Goal: Task Accomplishment & Management: Complete application form

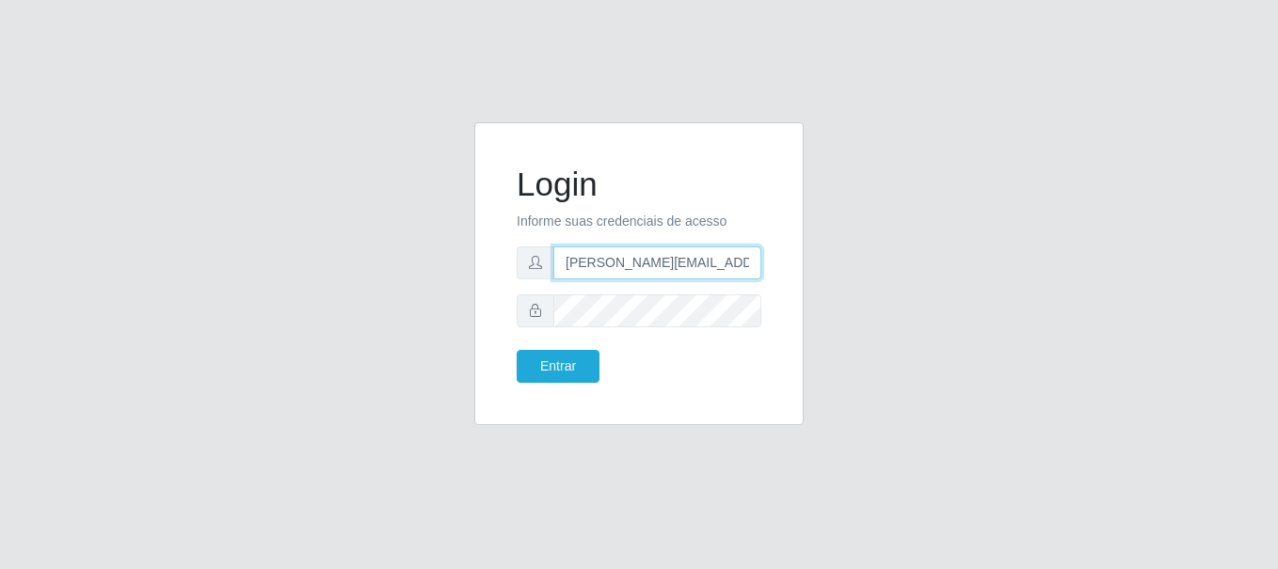
type input "[PERSON_NAME][EMAIL_ADDRESS][PERSON_NAME][DOMAIN_NAME]"
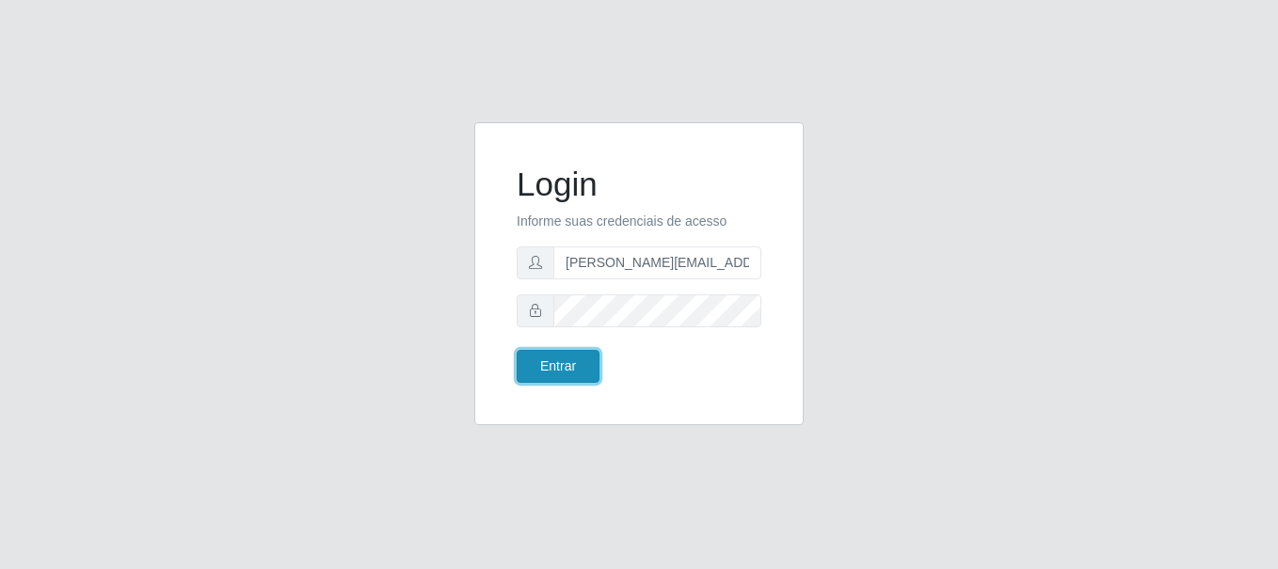
click at [557, 366] on button "Entrar" at bounding box center [558, 366] width 83 height 33
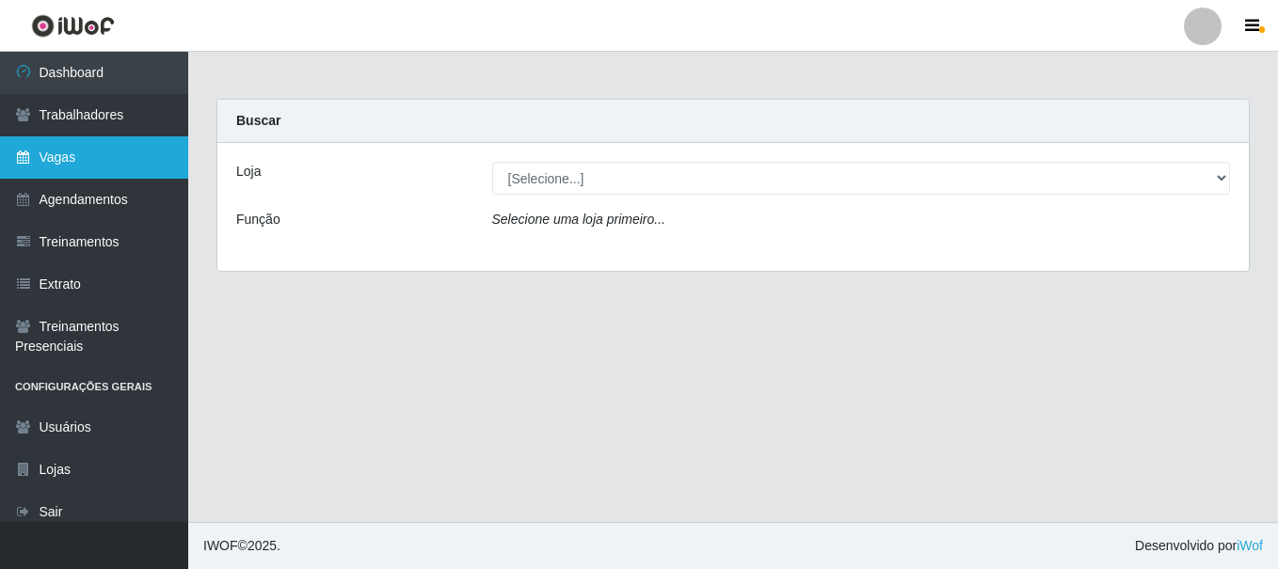
click at [94, 157] on link "Vagas" at bounding box center [94, 157] width 188 height 42
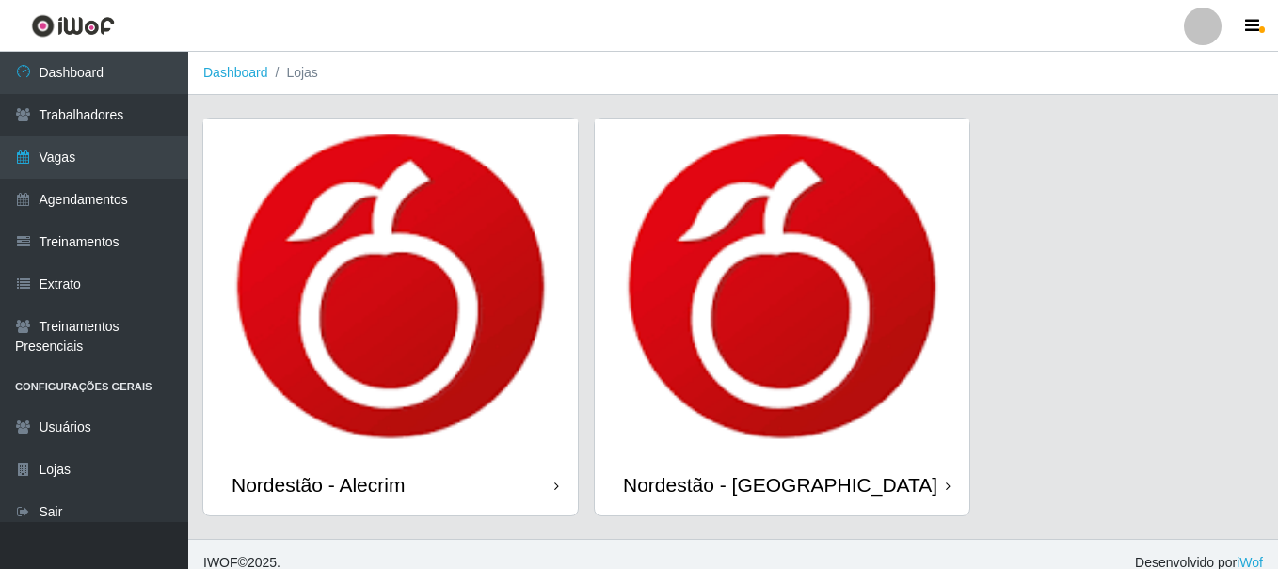
click at [322, 473] on div "Nordestão - Alecrim" at bounding box center [318, 485] width 173 height 24
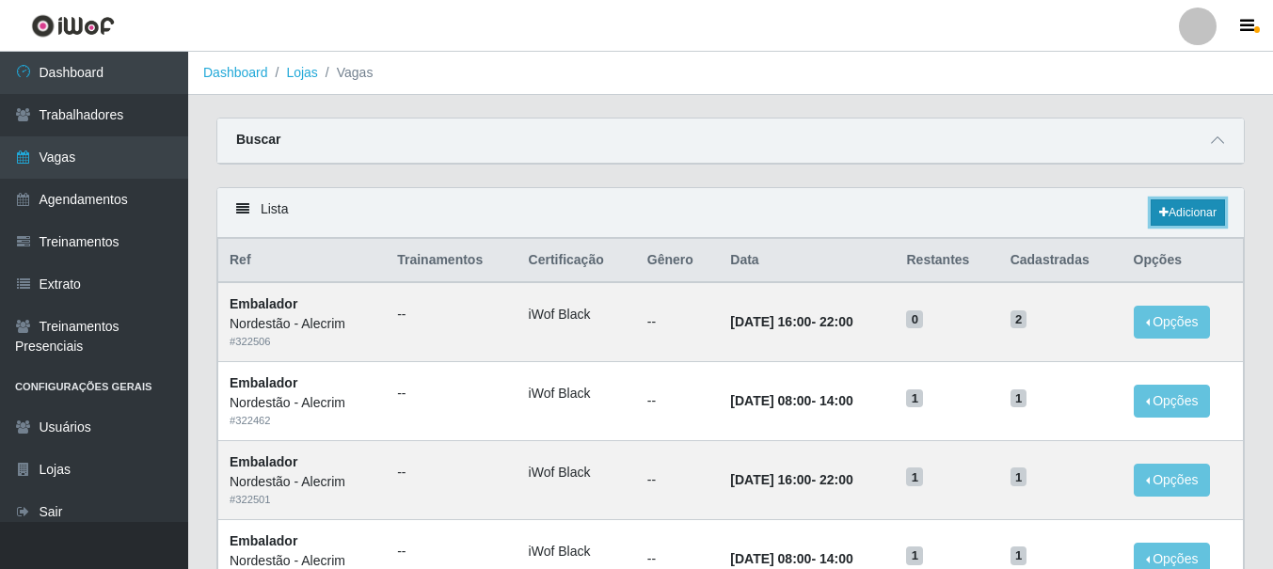
click at [1186, 214] on link "Adicionar" at bounding box center [1188, 213] width 74 height 26
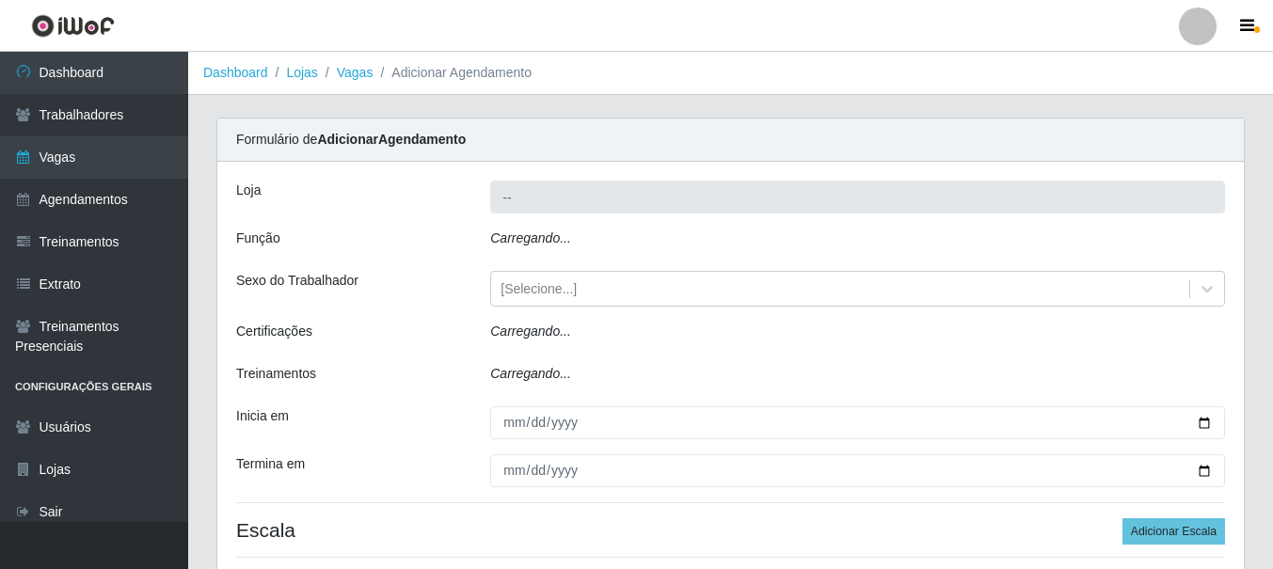
type input "Nordestão - Alecrim"
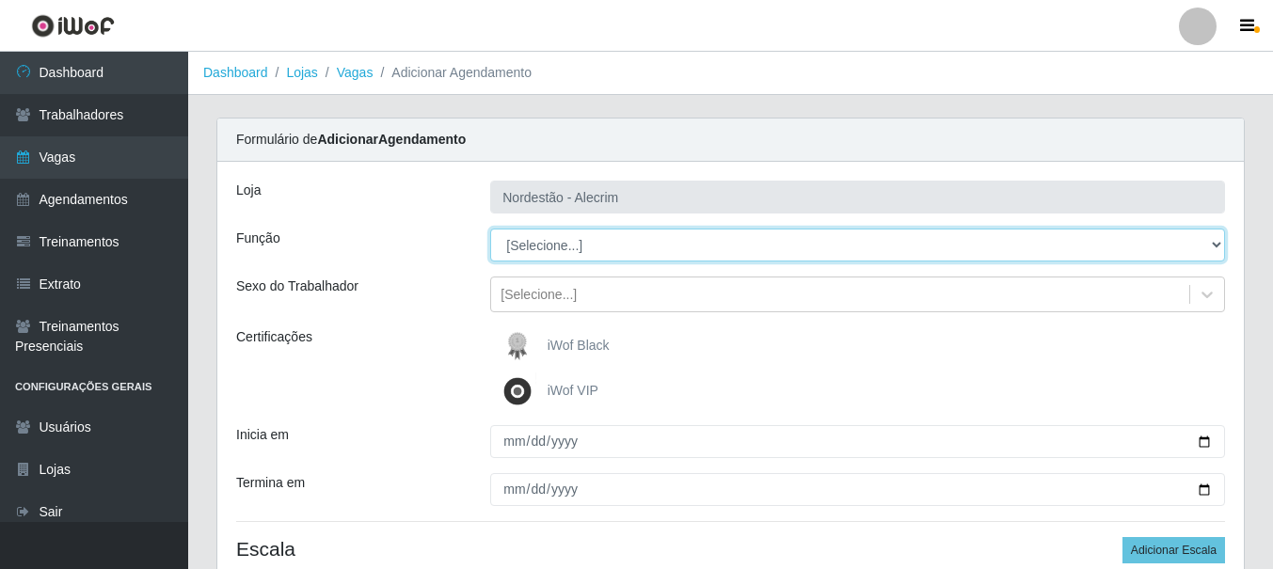
select select "1"
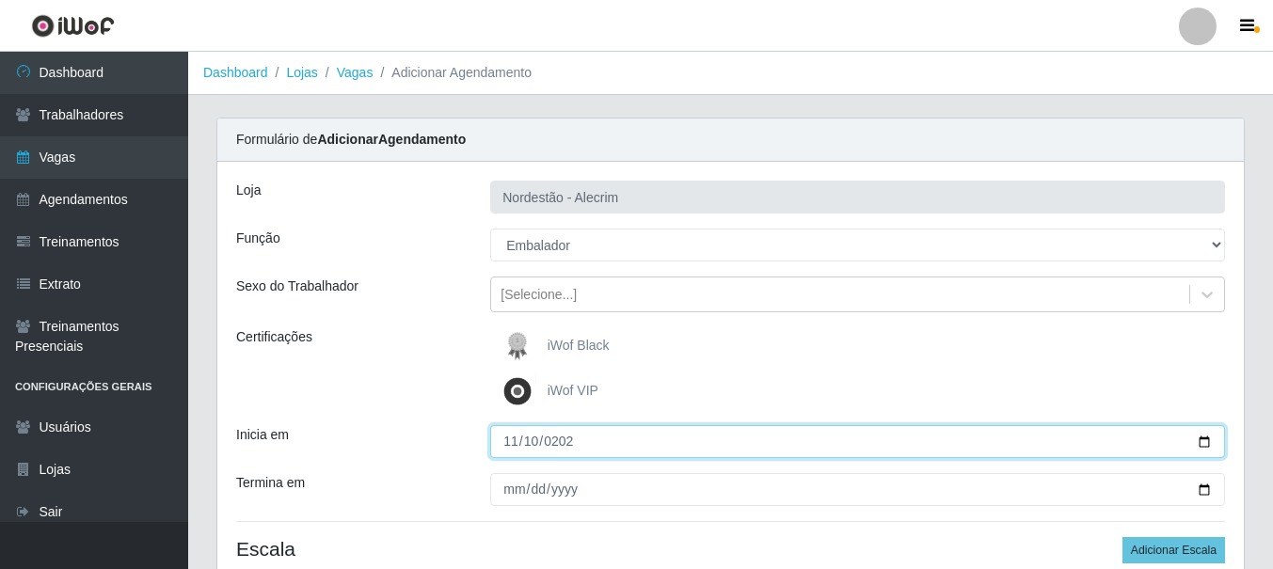
type input "[DATE]"
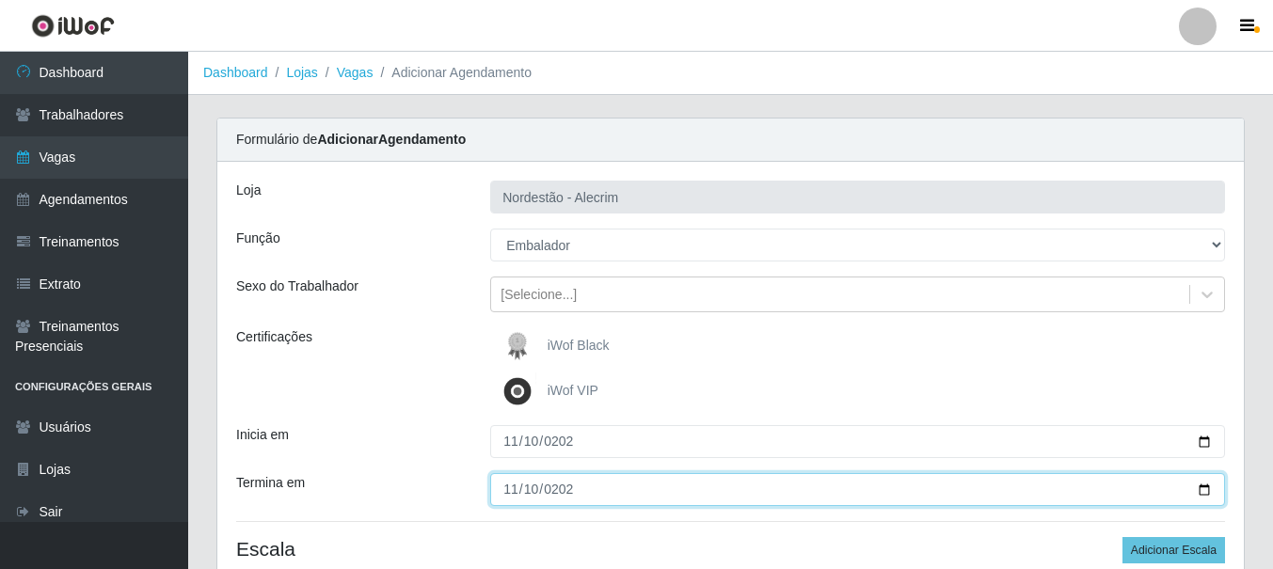
type input "[DATE]"
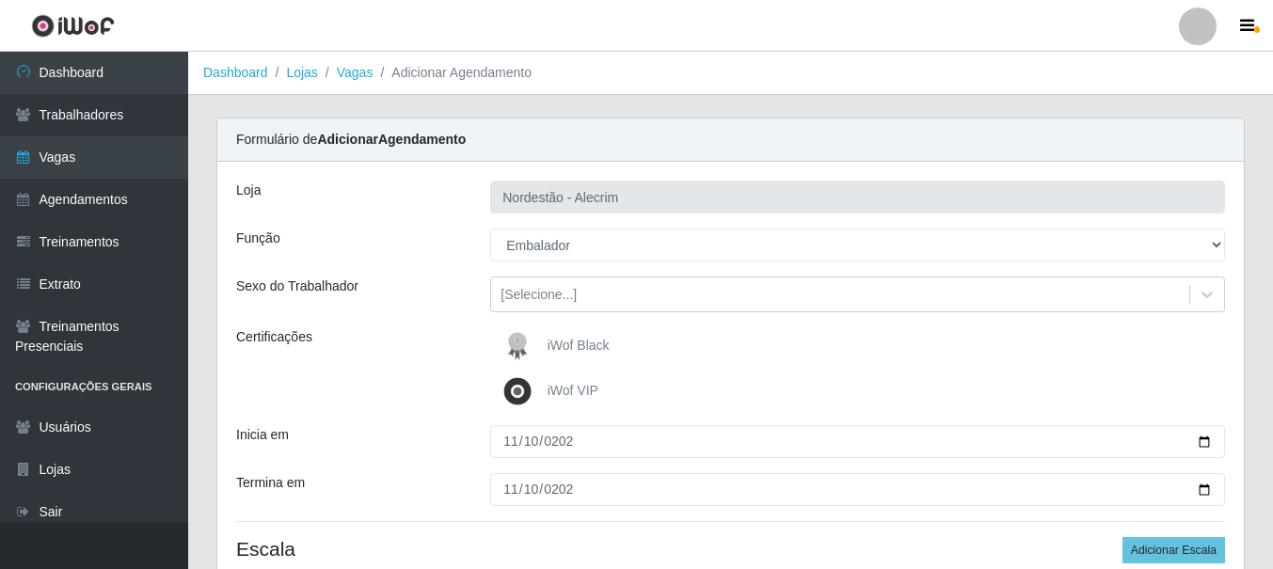
click at [857, 346] on div "iWof Black" at bounding box center [857, 347] width 735 height 38
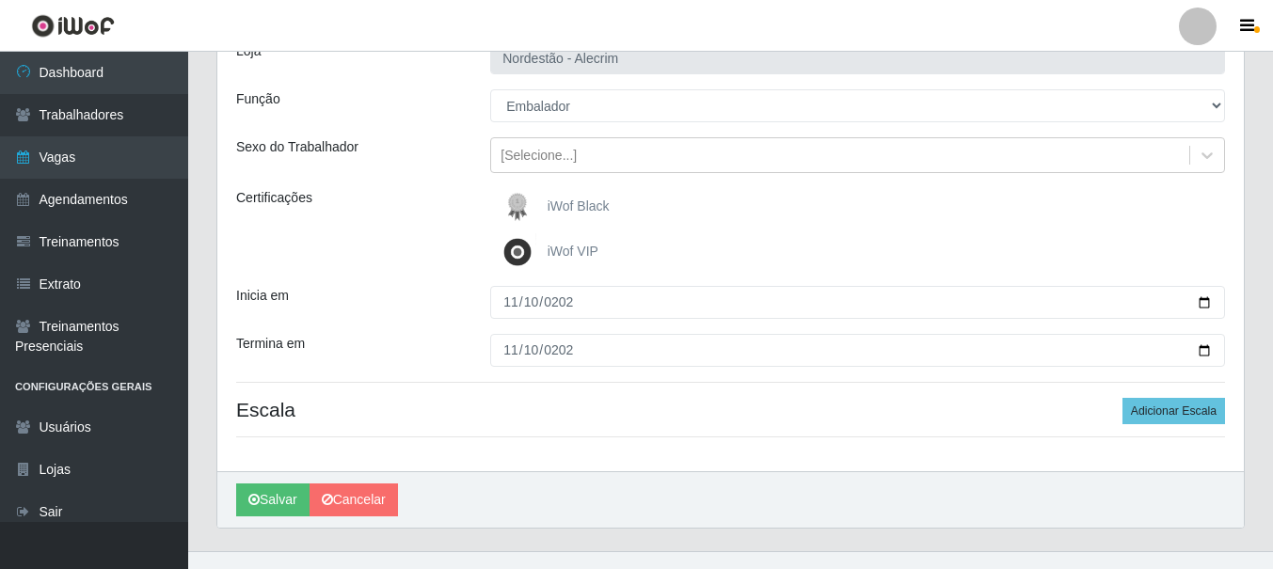
scroll to position [168, 0]
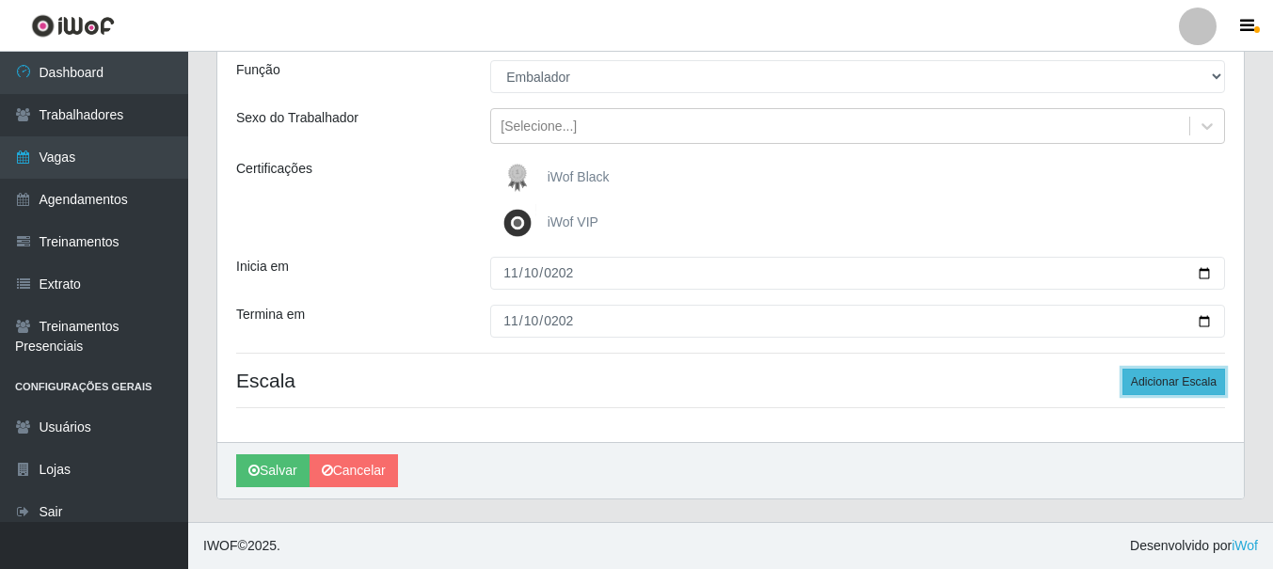
click at [1176, 382] on button "Adicionar Escala" at bounding box center [1174, 382] width 103 height 26
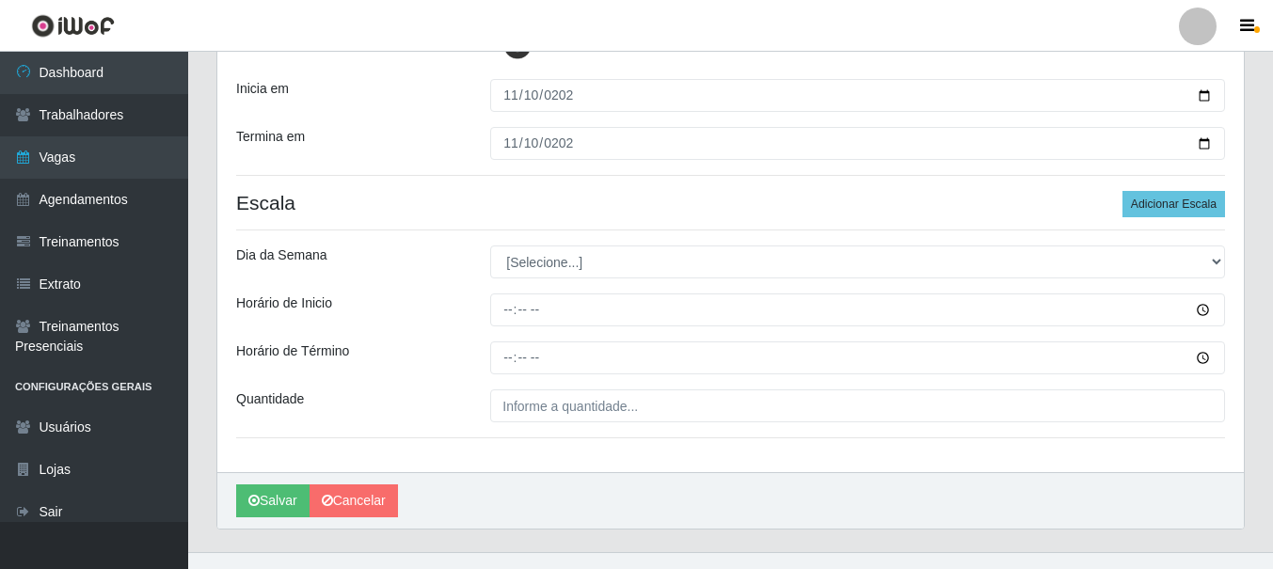
scroll to position [376, 0]
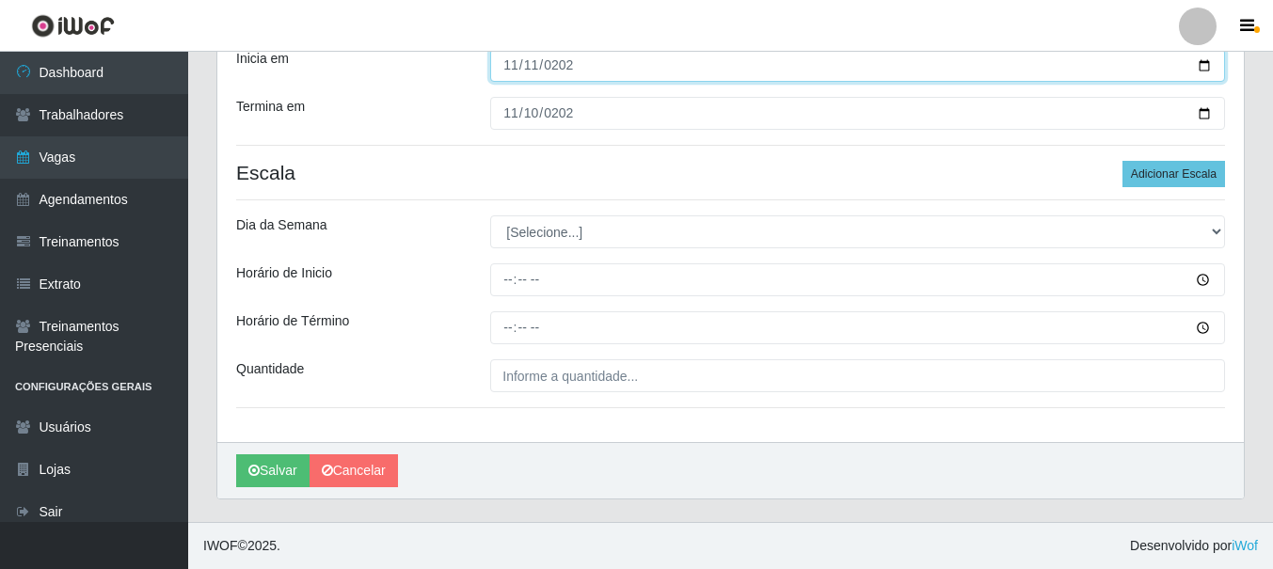
type input "[DATE]"
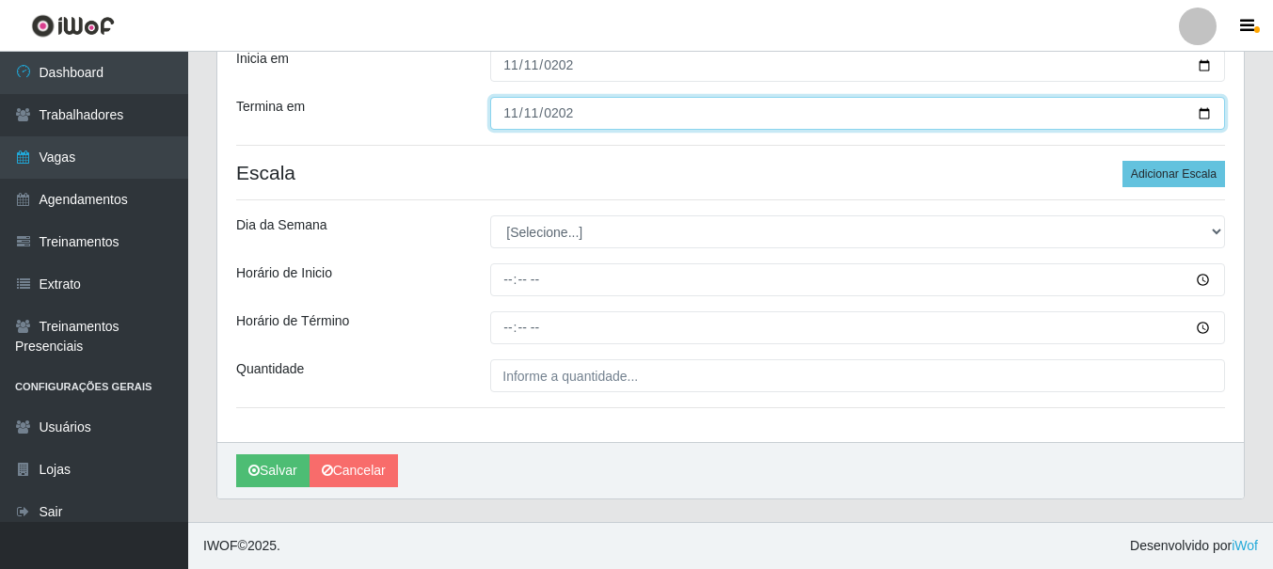
type input "[DATE]"
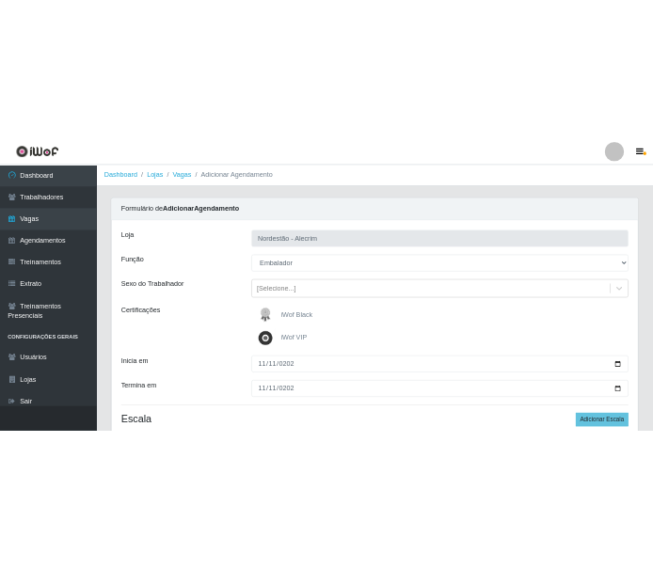
scroll to position [0, 0]
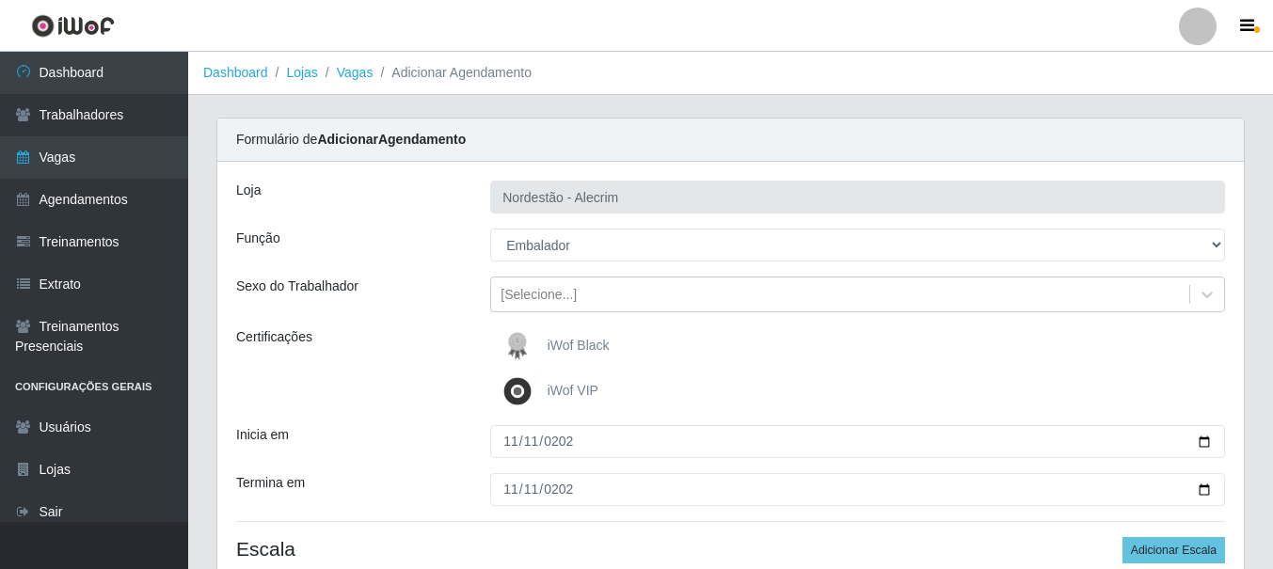
click at [581, 343] on span "iWof Black" at bounding box center [579, 345] width 62 height 15
click at [0, 0] on input "iWof Black" at bounding box center [0, 0] width 0 height 0
click at [581, 343] on span "iWof Black" at bounding box center [579, 345] width 62 height 15
click at [0, 0] on input "iWof Black" at bounding box center [0, 0] width 0 height 0
click at [581, 343] on span "iWof Black" at bounding box center [579, 345] width 62 height 15
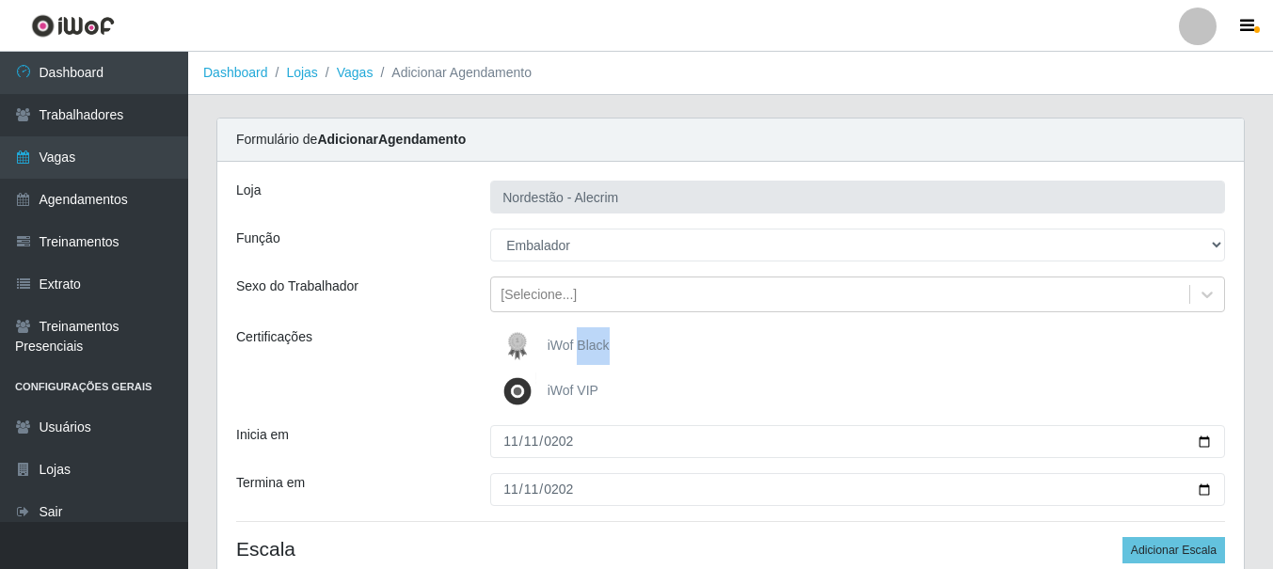
click at [0, 0] on input "iWof Black" at bounding box center [0, 0] width 0 height 0
drag, startPoint x: 581, startPoint y: 343, endPoint x: 548, endPoint y: 366, distance: 40.5
click at [548, 366] on div "iWof Black iWof VIP" at bounding box center [857, 369] width 763 height 83
click at [528, 348] on img at bounding box center [521, 347] width 45 height 38
click at [0, 0] on input "iWof Black" at bounding box center [0, 0] width 0 height 0
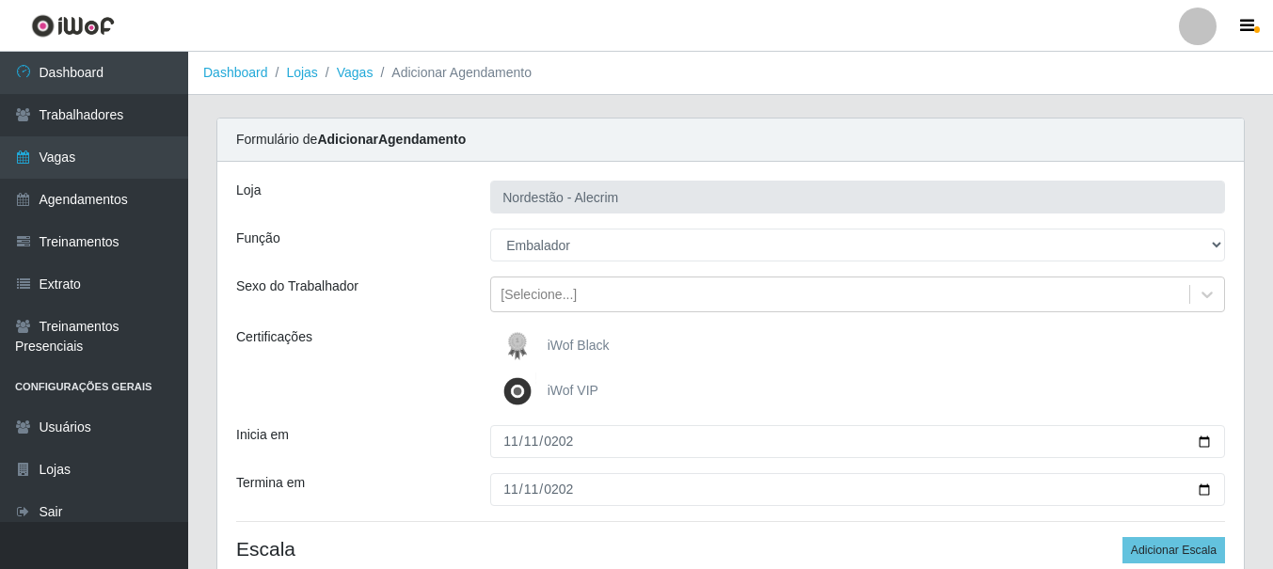
click at [528, 348] on img at bounding box center [521, 347] width 45 height 38
click at [0, 0] on input "iWof Black" at bounding box center [0, 0] width 0 height 0
click at [531, 348] on img at bounding box center [521, 347] width 45 height 38
click at [0, 0] on input "iWof Black" at bounding box center [0, 0] width 0 height 0
click at [621, 348] on div "iWof Black" at bounding box center [857, 347] width 735 height 38
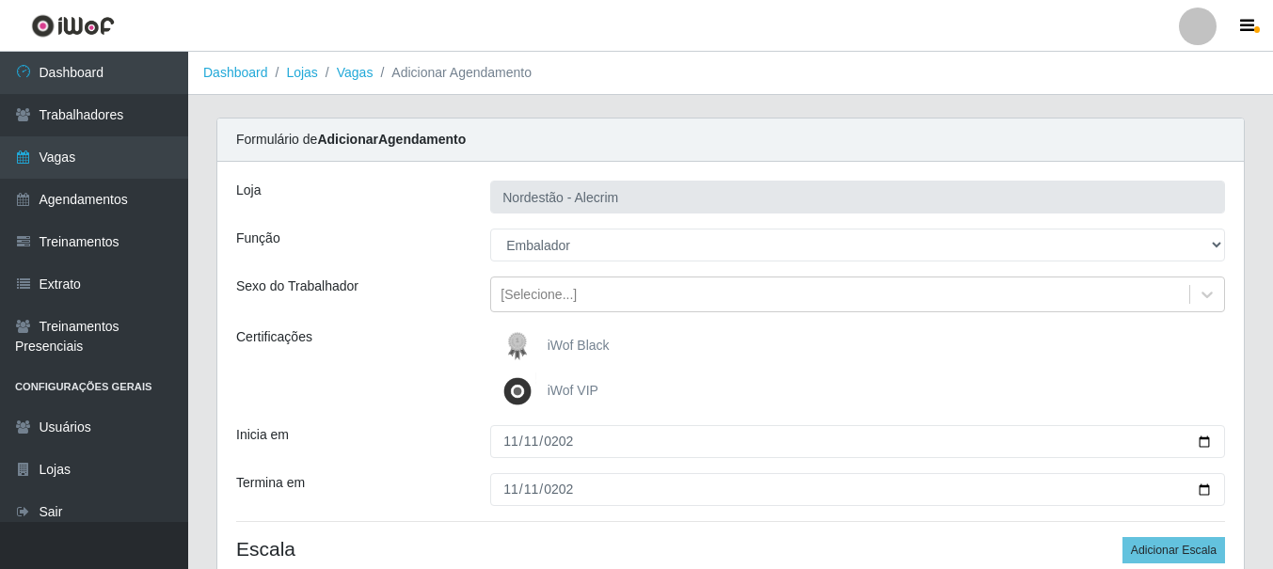
click at [621, 348] on div "iWof Black" at bounding box center [857, 347] width 735 height 38
click at [597, 357] on label "iWof Black" at bounding box center [554, 347] width 111 height 38
click at [0, 0] on input "iWof Black" at bounding box center [0, 0] width 0 height 0
click at [597, 357] on label "iWof Black" at bounding box center [554, 347] width 111 height 38
click at [0, 0] on input "iWof Black" at bounding box center [0, 0] width 0 height 0
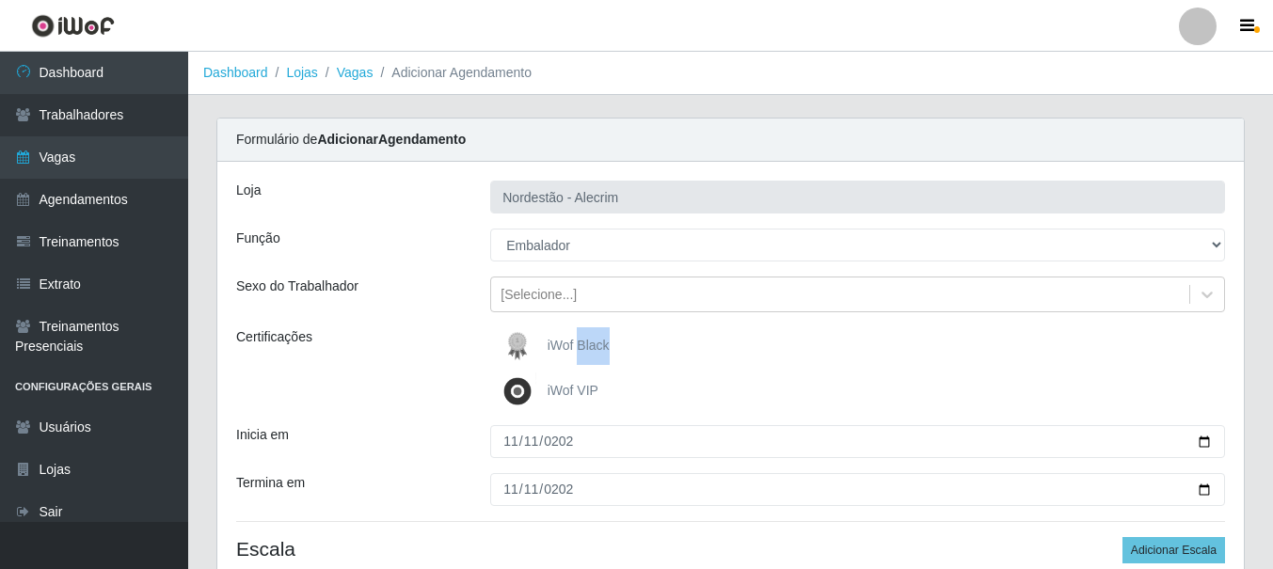
click at [597, 358] on label "iWof Black" at bounding box center [554, 347] width 111 height 38
click at [0, 0] on input "iWof Black" at bounding box center [0, 0] width 0 height 0
drag, startPoint x: 597, startPoint y: 358, endPoint x: 565, endPoint y: 361, distance: 32.2
click at [565, 361] on label "iWof Black" at bounding box center [554, 347] width 111 height 38
click at [0, 0] on input "iWof Black" at bounding box center [0, 0] width 0 height 0
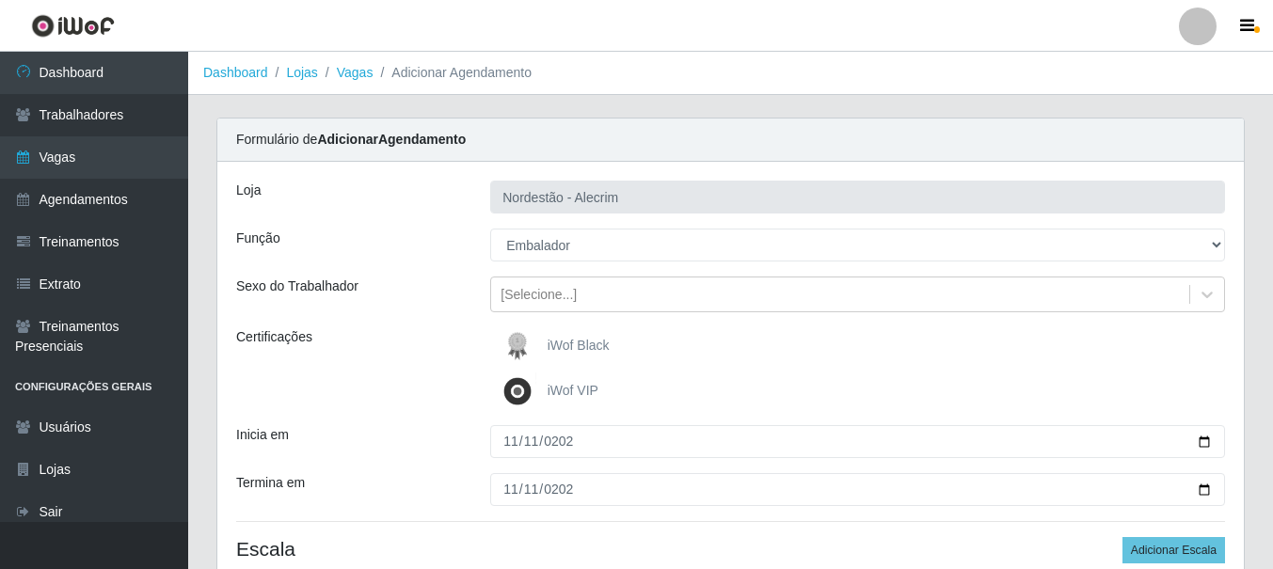
click at [565, 361] on label "iWof Black" at bounding box center [554, 347] width 111 height 38
click at [0, 0] on input "iWof Black" at bounding box center [0, 0] width 0 height 0
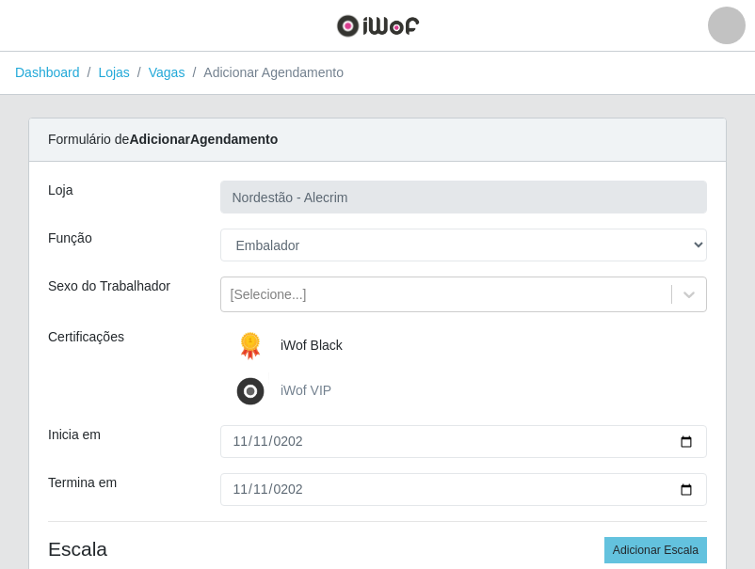
click at [322, 349] on span "iWof Black" at bounding box center [311, 345] width 62 height 15
click at [0, 0] on input "iWof Black" at bounding box center [0, 0] width 0 height 0
click at [322, 349] on span "iWof Black" at bounding box center [311, 345] width 62 height 15
click at [0, 0] on input "iWof Black" at bounding box center [0, 0] width 0 height 0
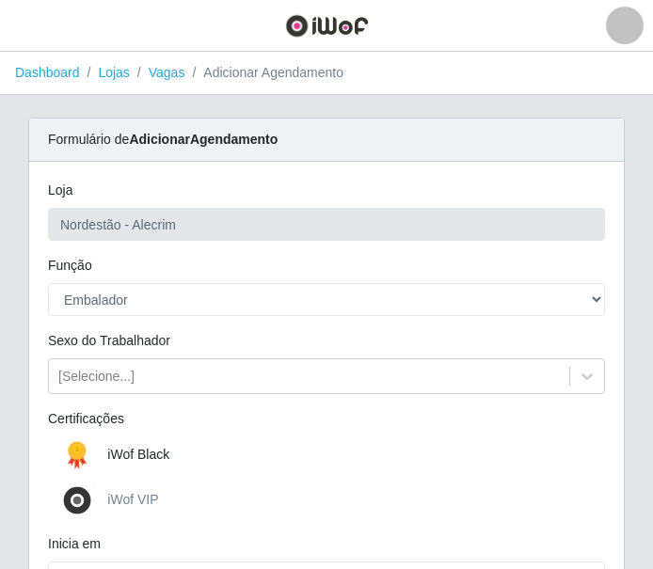
click at [179, 452] on div "iWof Black" at bounding box center [326, 456] width 557 height 38
click at [147, 456] on span "iWof Black" at bounding box center [138, 454] width 62 height 15
click at [0, 0] on input "iWof Black" at bounding box center [0, 0] width 0 height 0
click at [147, 456] on span "iWof Black" at bounding box center [138, 454] width 62 height 15
click at [0, 0] on input "iWof Black" at bounding box center [0, 0] width 0 height 0
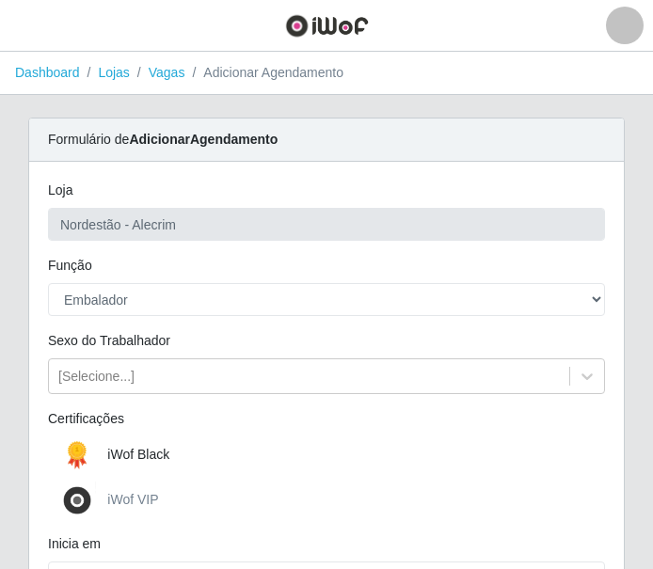
click at [145, 456] on span "iWof Black" at bounding box center [138, 454] width 62 height 15
click at [0, 0] on input "iWof Black" at bounding box center [0, 0] width 0 height 0
click at [134, 456] on span "iWof Black" at bounding box center [138, 454] width 62 height 15
click at [0, 0] on input "iWof Black" at bounding box center [0, 0] width 0 height 0
click at [134, 456] on span "iWof Black" at bounding box center [138, 454] width 62 height 15
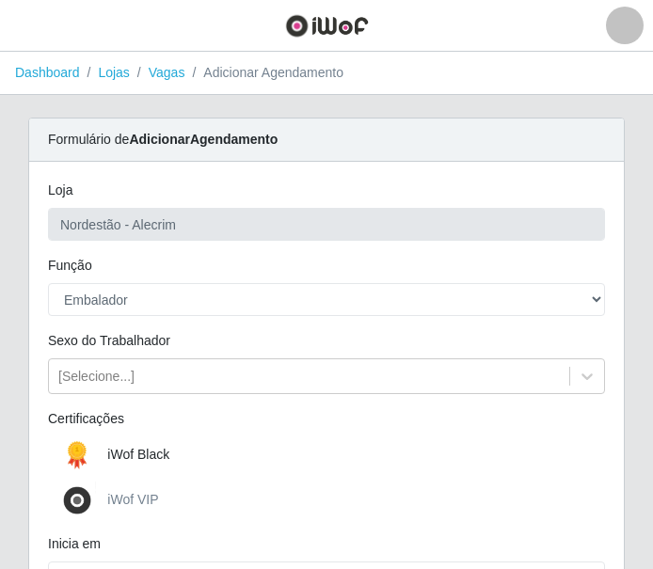
click at [0, 0] on input "iWof Black" at bounding box center [0, 0] width 0 height 0
click at [153, 456] on span "iWof Black" at bounding box center [138, 454] width 62 height 15
click at [0, 0] on input "iWof Black" at bounding box center [0, 0] width 0 height 0
click at [153, 456] on span "iWof Black" at bounding box center [138, 454] width 62 height 15
click at [0, 0] on input "iWof Black" at bounding box center [0, 0] width 0 height 0
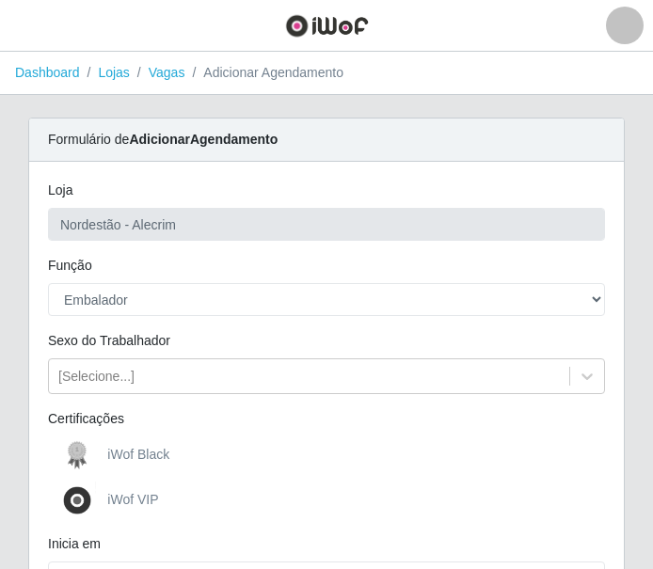
click at [153, 456] on span "iWof Black" at bounding box center [138, 454] width 62 height 15
click at [0, 0] on input "iWof Black" at bounding box center [0, 0] width 0 height 0
click at [153, 456] on span "iWof Black" at bounding box center [138, 454] width 62 height 15
click at [0, 0] on input "iWof Black" at bounding box center [0, 0] width 0 height 0
click at [152, 456] on span "iWof Black" at bounding box center [138, 454] width 62 height 15
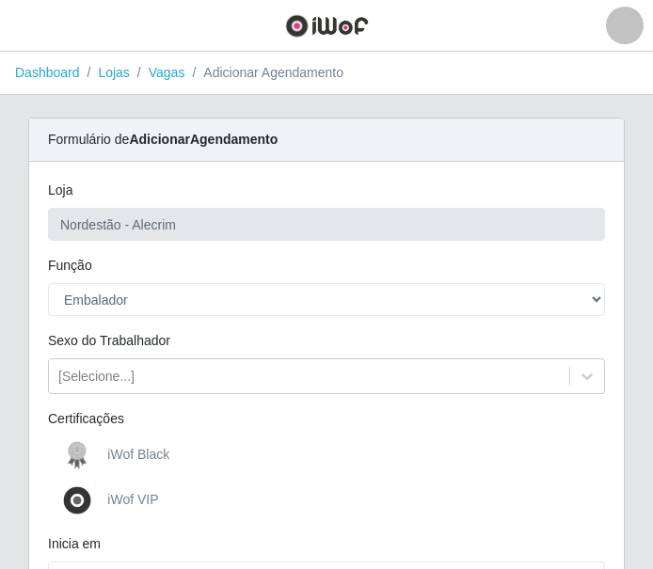
click at [0, 0] on input "iWof Black" at bounding box center [0, 0] width 0 height 0
